Goal: Information Seeking & Learning: Learn about a topic

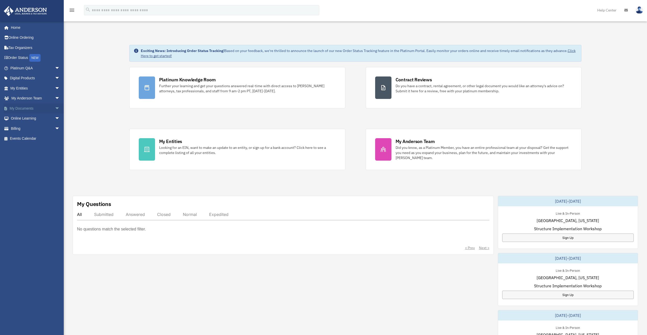
click at [22, 109] on link "My Documents arrow_drop_down" at bounding box center [36, 108] width 64 height 10
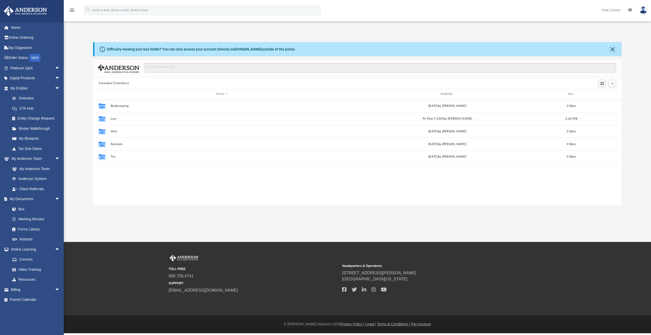
scroll to position [112, 524]
click at [22, 208] on link "Box" at bounding box center [37, 209] width 60 height 10
click at [21, 209] on link "Box" at bounding box center [37, 209] width 60 height 10
click at [28, 199] on link "My Documents arrow_drop_down" at bounding box center [36, 199] width 64 height 10
click at [22, 299] on link "Events Calendar" at bounding box center [36, 300] width 64 height 10
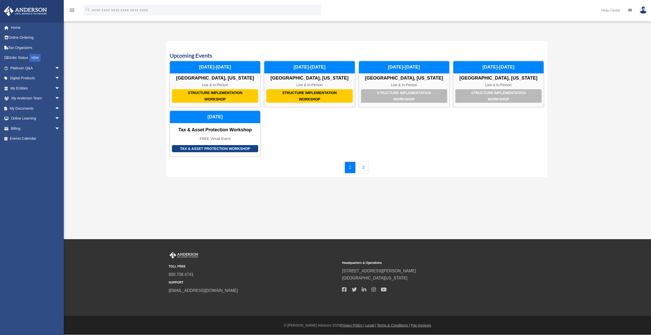
click at [365, 168] on link "2" at bounding box center [363, 168] width 11 height 12
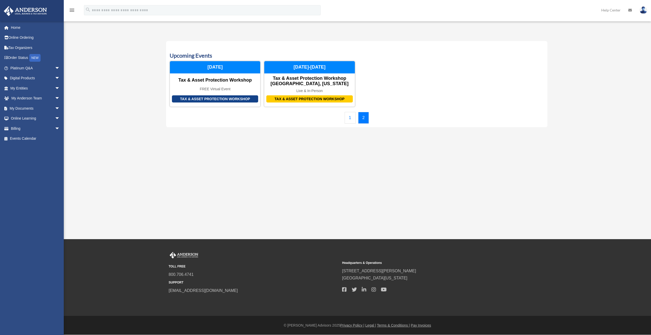
click at [345, 120] on link "1" at bounding box center [349, 118] width 11 height 12
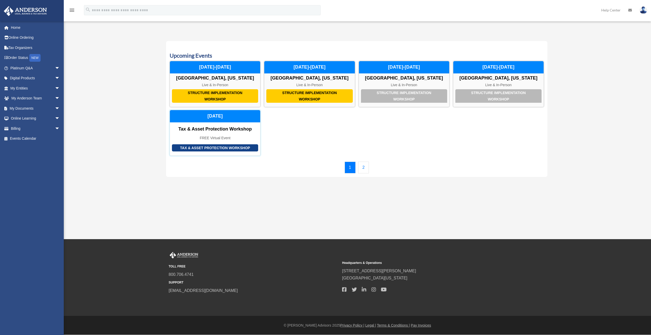
click at [202, 146] on div "Tax & Asset Protection Workshop" at bounding box center [215, 147] width 86 height 7
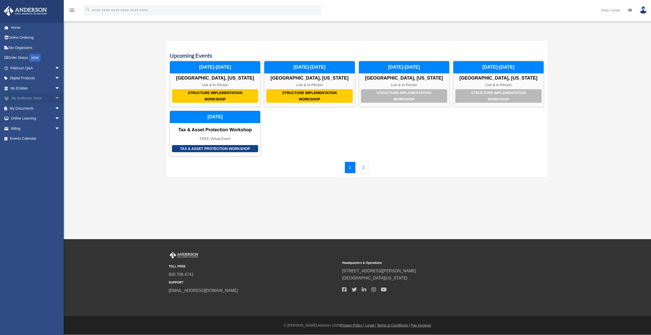
click at [35, 99] on link "My Anderson Team arrow_drop_down" at bounding box center [36, 98] width 64 height 10
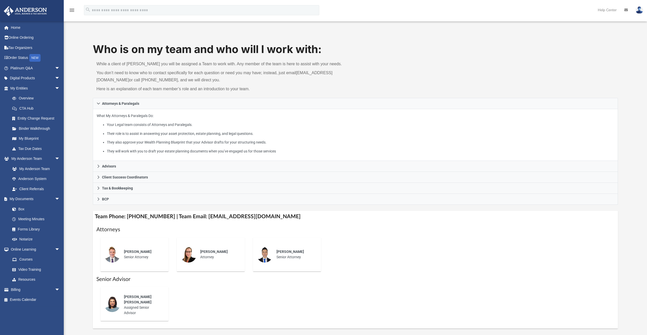
click at [255, 119] on p "What My Attorneys & Paralegals Do: Your Legal team consists of Attorneys and Pa…" at bounding box center [355, 134] width 517 height 42
click at [13, 199] on link "My Documents arrow_drop_down" at bounding box center [36, 199] width 64 height 10
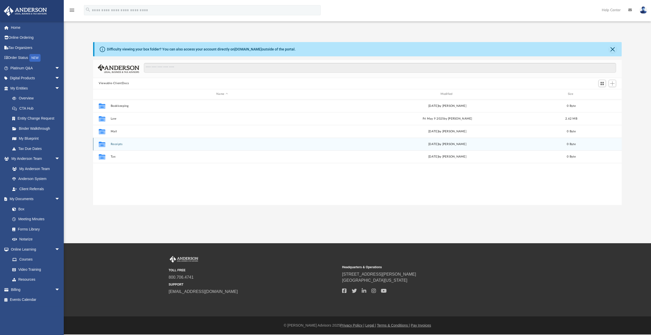
scroll to position [112, 524]
